Goal: Task Accomplishment & Management: Use online tool/utility

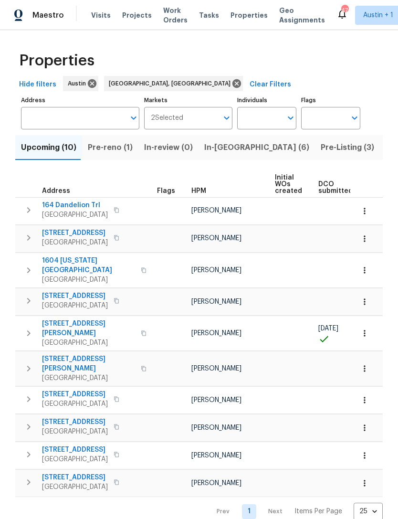
click at [103, 143] on span "Pre-reno (1)" at bounding box center [110, 147] width 45 height 13
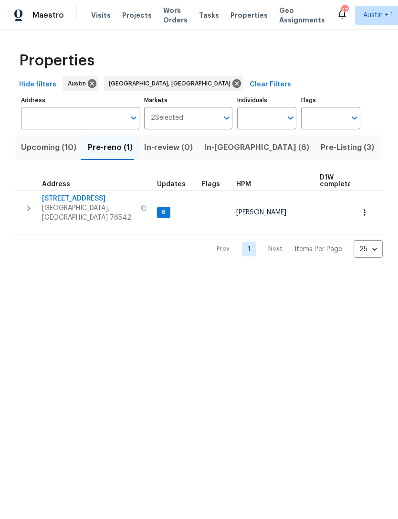
click at [216, 154] on span "In-[GEOGRAPHIC_DATA] (6)" at bounding box center [256, 147] width 105 height 13
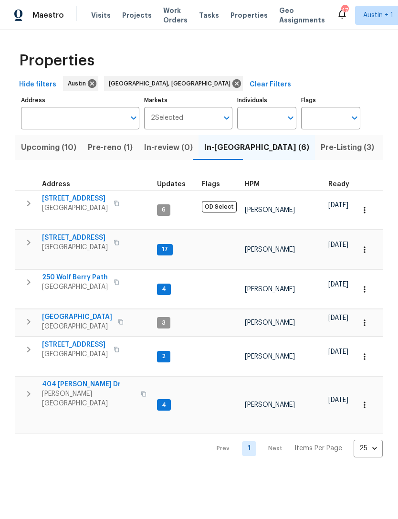
click at [84, 199] on span "[STREET_ADDRESS]" at bounding box center [75, 199] width 66 height 10
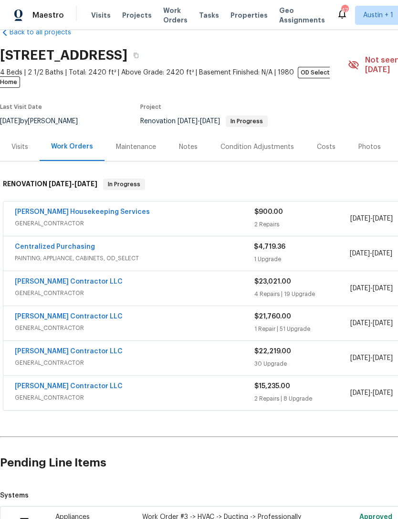
scroll to position [21, 0]
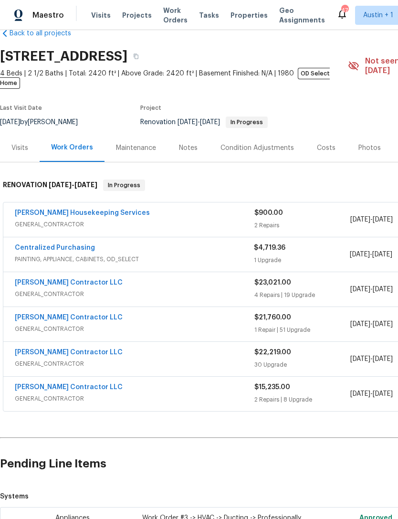
click at [74, 237] on div "Centralized Purchasing PAINTING, APPLIANCE, CABINETS, OD_SELECT $4,719.36 1 Upg…" at bounding box center [269, 254] width 533 height 34
click at [81, 244] on link "Centralized Purchasing" at bounding box center [55, 247] width 80 height 7
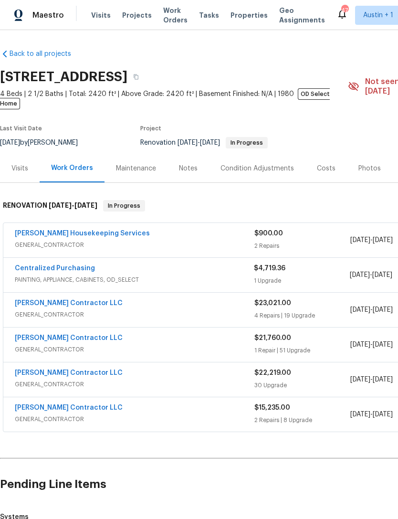
click at [240, 13] on span "Properties" at bounding box center [249, 15] width 37 height 10
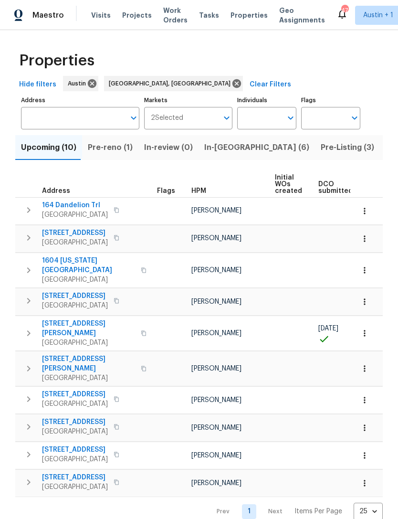
click at [224, 151] on span "In-reno (6)" at bounding box center [256, 147] width 105 height 13
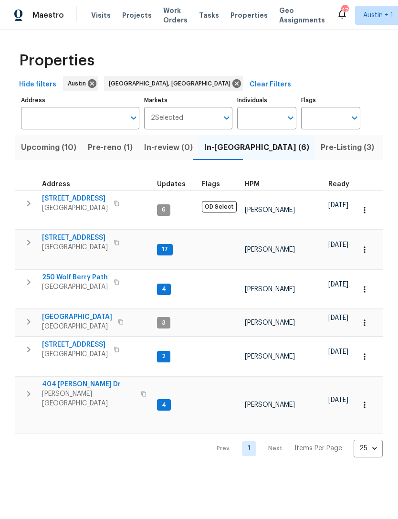
click at [84, 198] on span "6900 Vallecito Dr" at bounding box center [75, 199] width 66 height 10
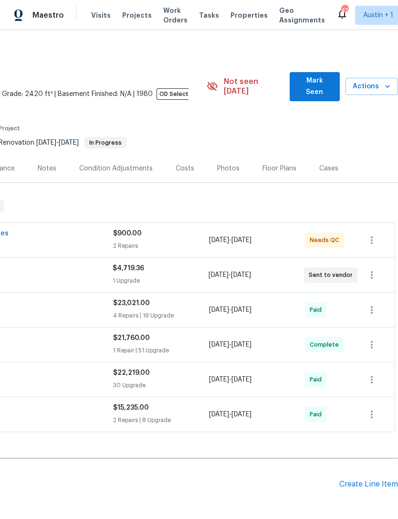
scroll to position [0, 141]
click at [369, 82] on span "Actions" at bounding box center [371, 87] width 37 height 12
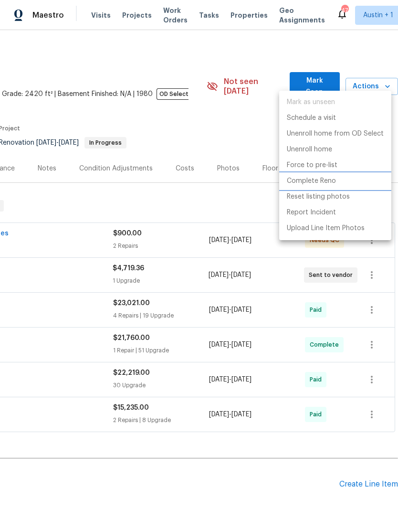
click at [320, 185] on p "Complete Reno" at bounding box center [311, 181] width 49 height 10
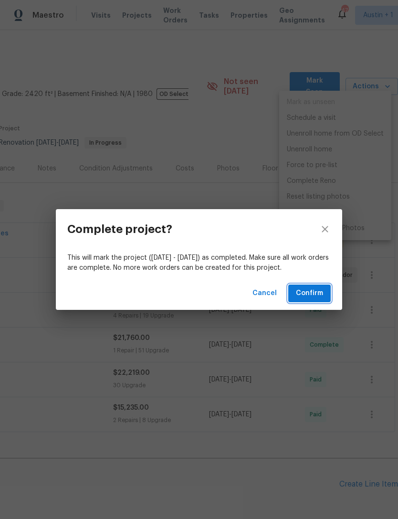
click at [316, 289] on span "Confirm" at bounding box center [309, 293] width 27 height 12
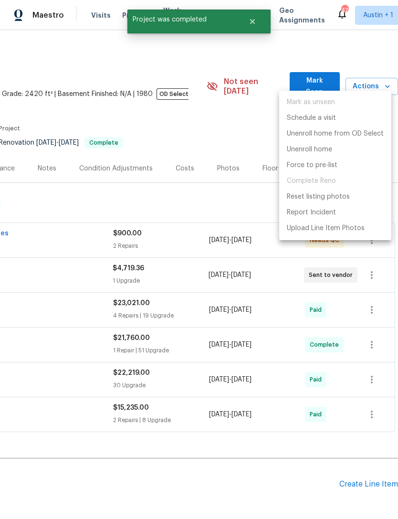
click at [291, 457] on div at bounding box center [199, 259] width 398 height 519
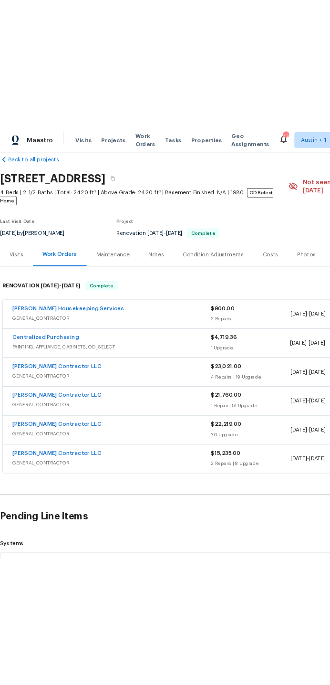
scroll to position [16, 0]
